Goal: Task Accomplishment & Management: Use online tool/utility

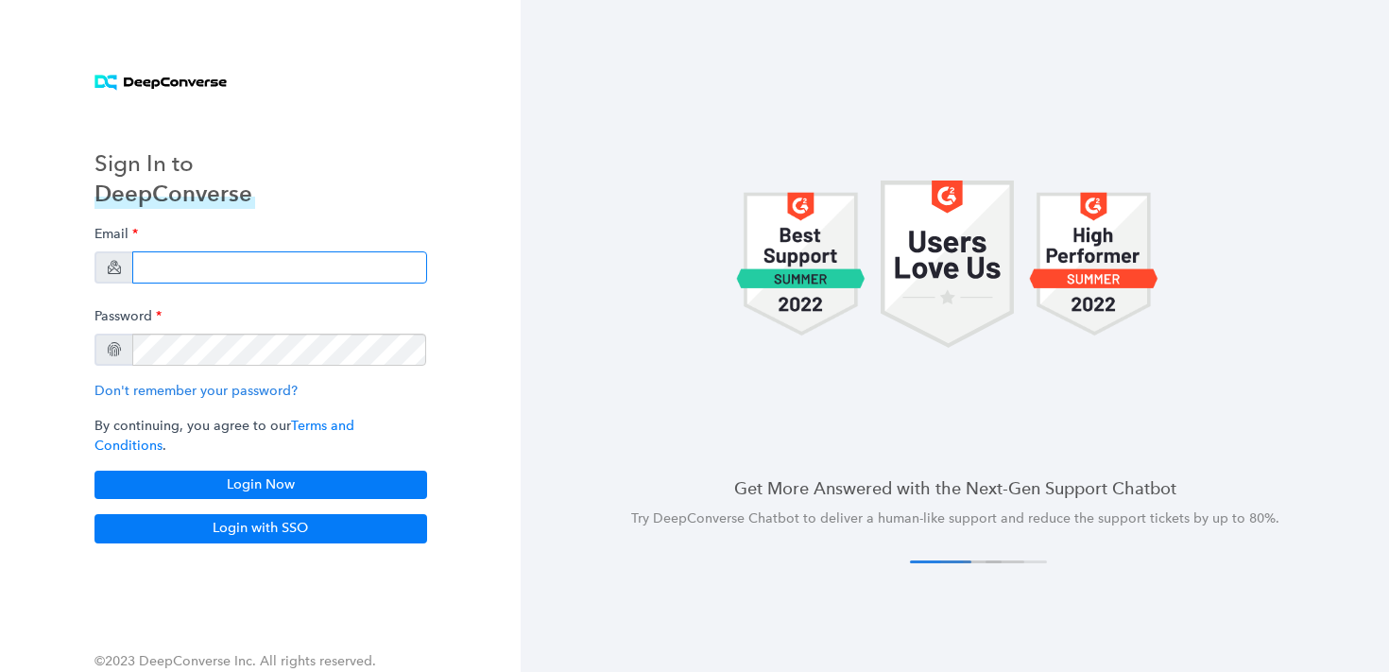
drag, startPoint x: 306, startPoint y: 282, endPoint x: 343, endPoint y: 277, distance: 37.1
click at [307, 282] on input "email" at bounding box center [279, 267] width 295 height 32
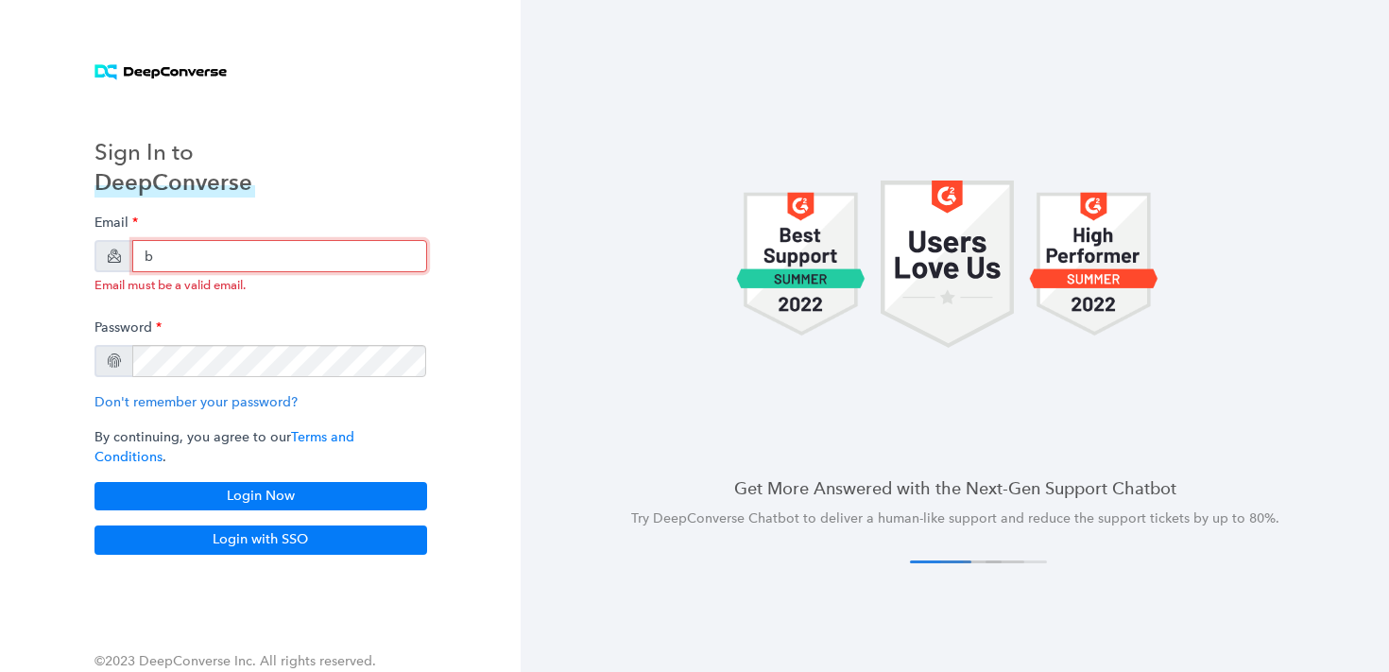
type input "[EMAIL_ADDRESS][PERSON_NAME][DOMAIN_NAME]"
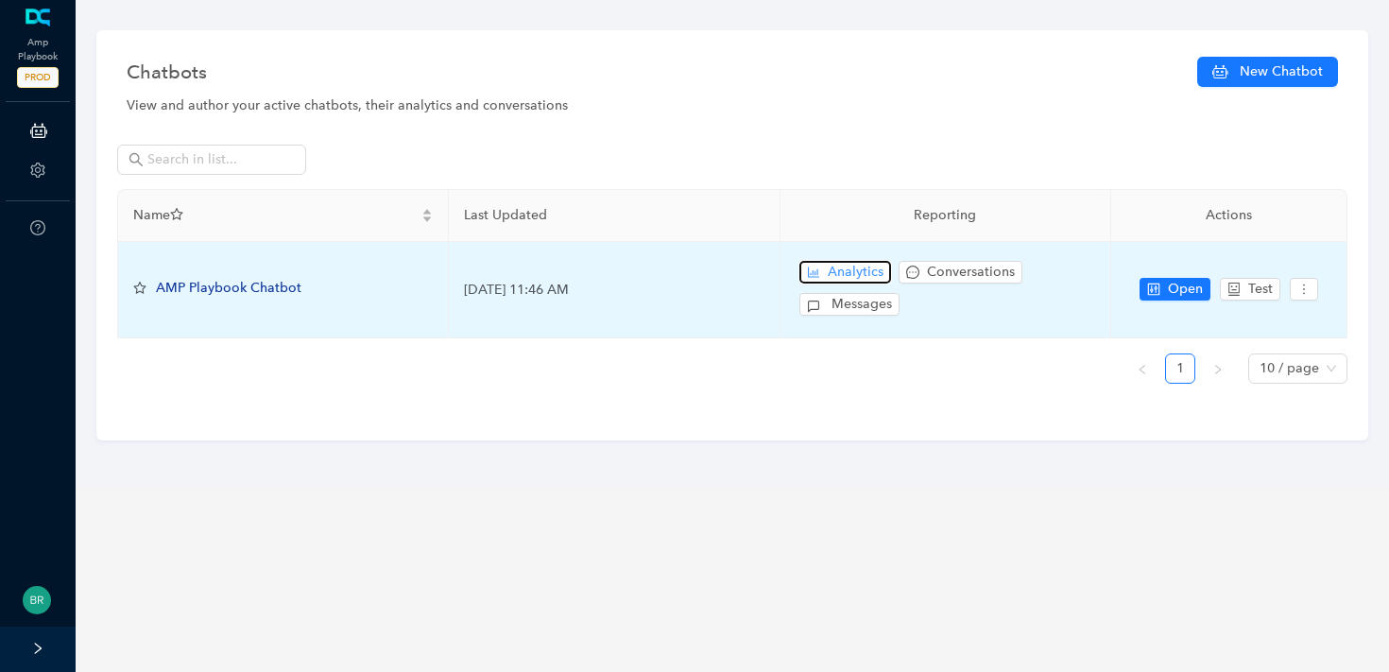
click at [852, 273] on span "Analytics" at bounding box center [856, 272] width 56 height 21
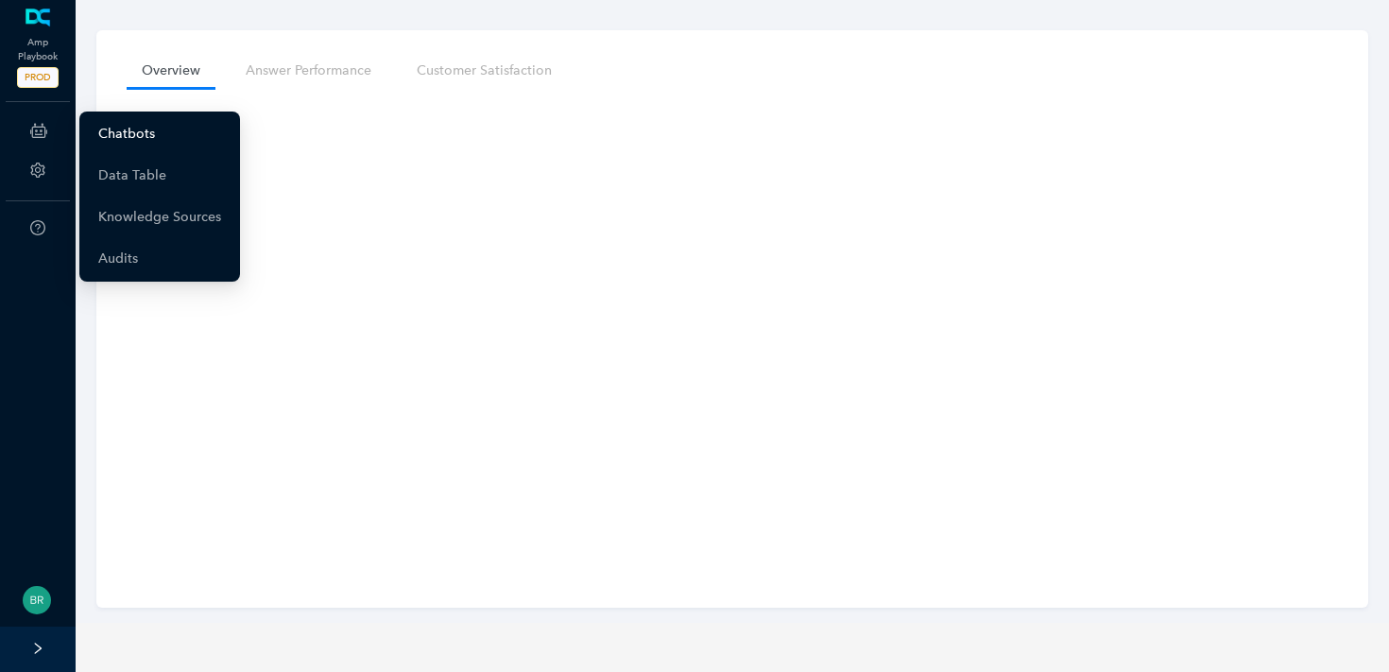
click at [147, 136] on link "Chatbots" at bounding box center [126, 134] width 57 height 38
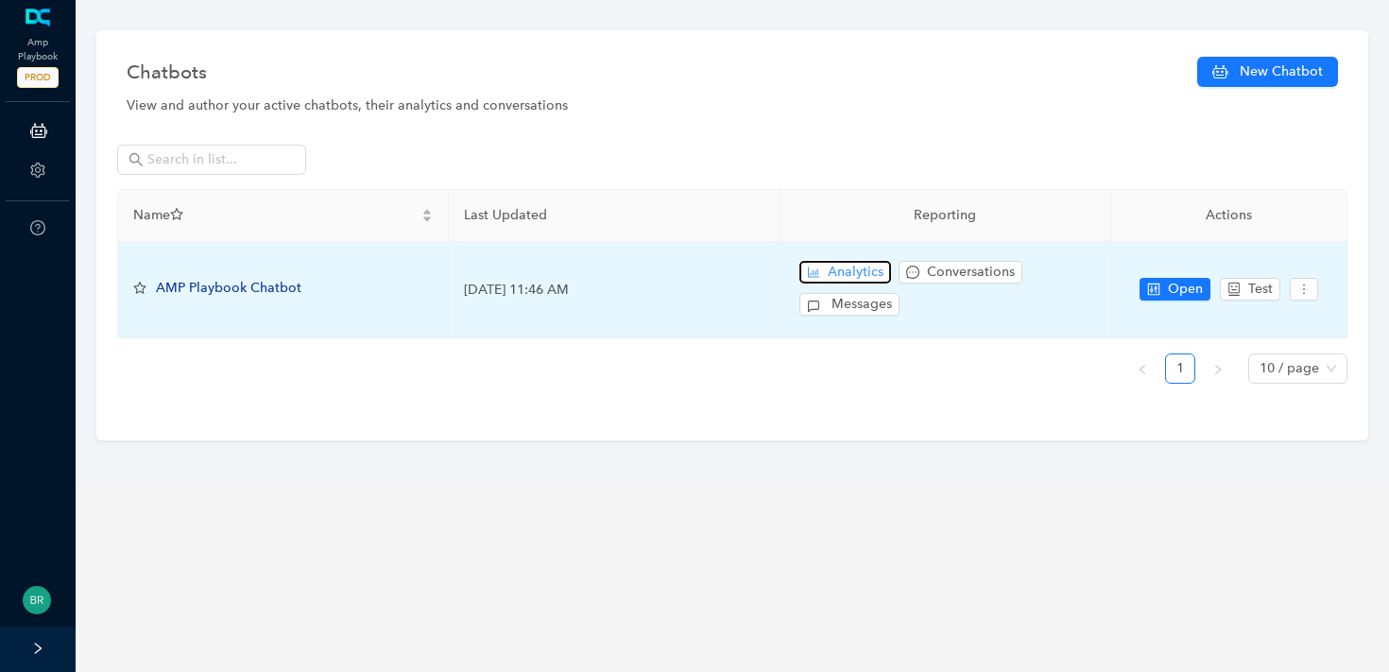
click at [823, 280] on button "Analytics" at bounding box center [845, 272] width 92 height 23
